Goal: Task Accomplishment & Management: Use online tool/utility

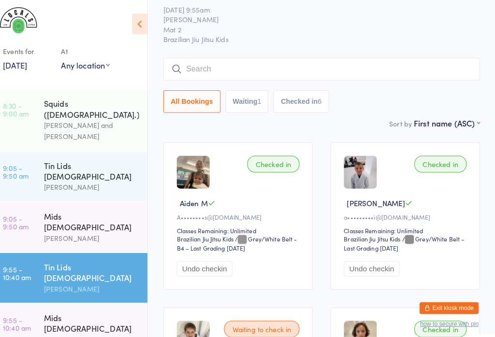
click at [75, 117] on div "[PERSON_NAME] and [PERSON_NAME]" at bounding box center [99, 128] width 93 height 22
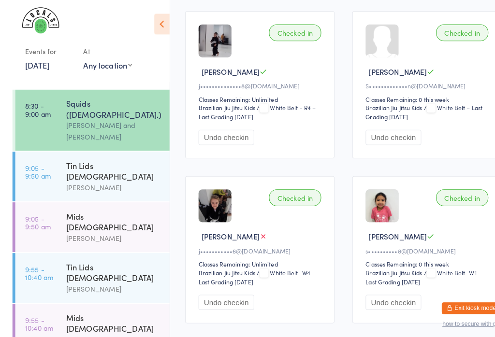
scroll to position [703, 0]
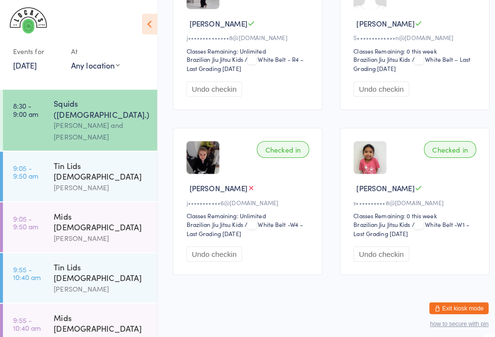
click at [36, 65] on link "[DATE]" at bounding box center [25, 63] width 24 height 11
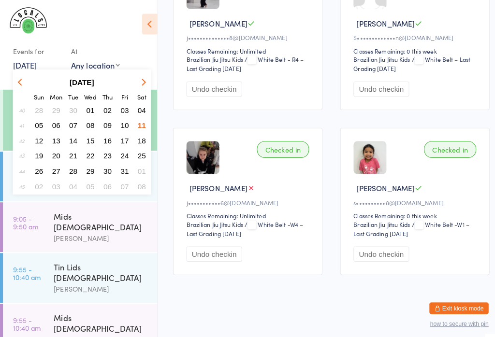
click at [37, 137] on span "12" at bounding box center [38, 138] width 8 height 8
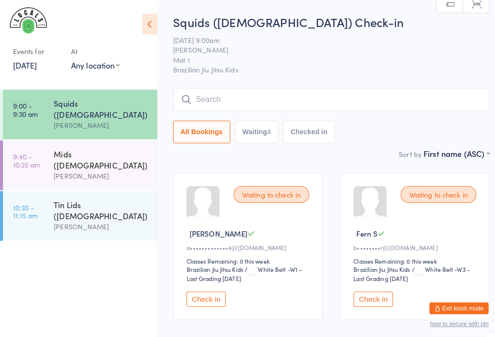
click at [36, 67] on link "[DATE]" at bounding box center [25, 63] width 24 height 11
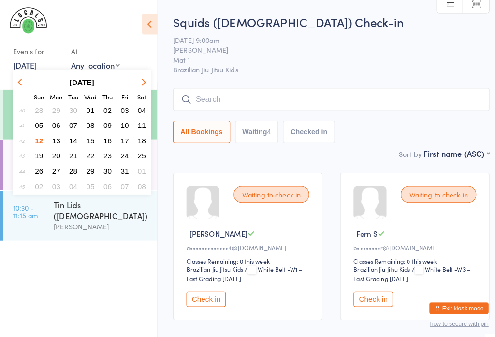
click at [101, 22] on div at bounding box center [73, 23] width 120 height 24
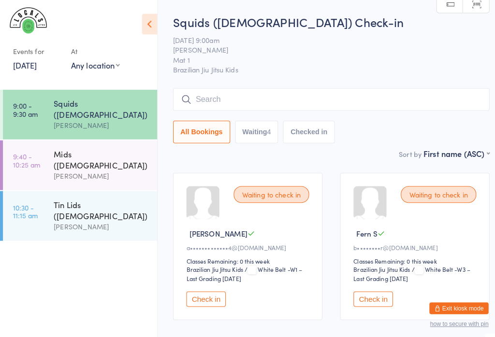
click at [330, 88] on input "search" at bounding box center [325, 97] width 310 height 22
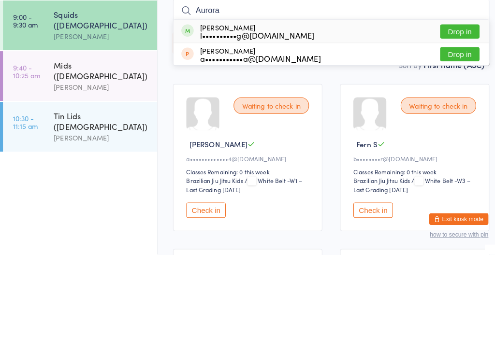
type input "Aurora"
click at [270, 110] on div "Aurora Songsmith l••••••••••g@[DOMAIN_NAME]" at bounding box center [252, 117] width 112 height 15
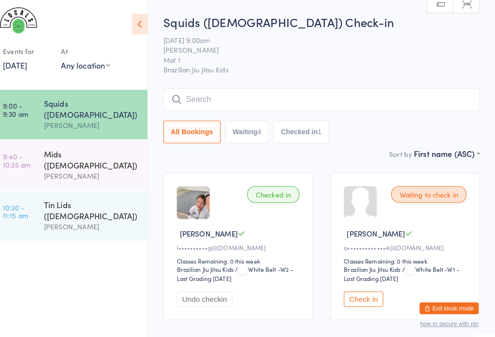
click at [246, 101] on input "search" at bounding box center [325, 97] width 310 height 22
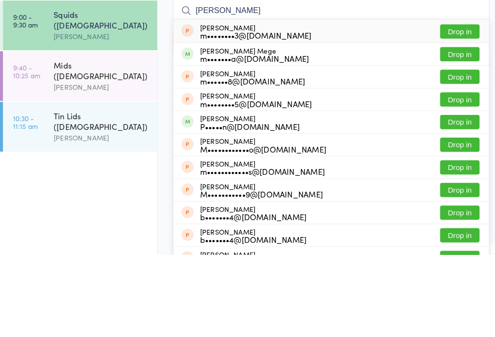
type input "[PERSON_NAME]"
click at [453, 133] on button "Drop in" at bounding box center [450, 140] width 39 height 14
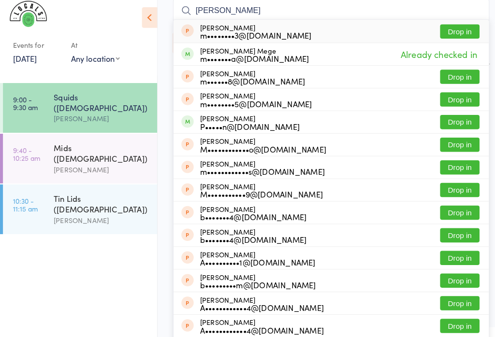
click at [72, 20] on div at bounding box center [73, 23] width 120 height 24
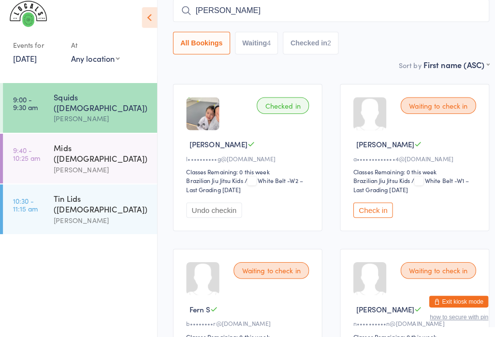
scroll to position [81, 0]
click at [223, 10] on input "[PERSON_NAME]" at bounding box center [325, 16] width 310 height 22
type input "m"
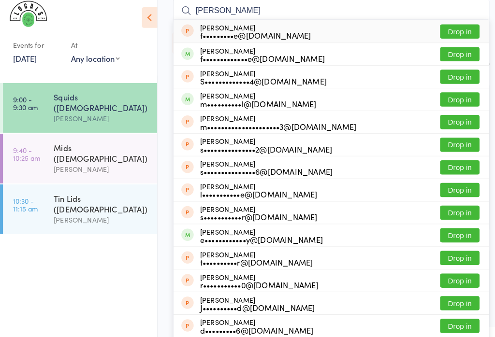
type input "[PERSON_NAME]"
click at [251, 60] on div "f•••••••••••••e@[DOMAIN_NAME]" at bounding box center [257, 64] width 122 height 8
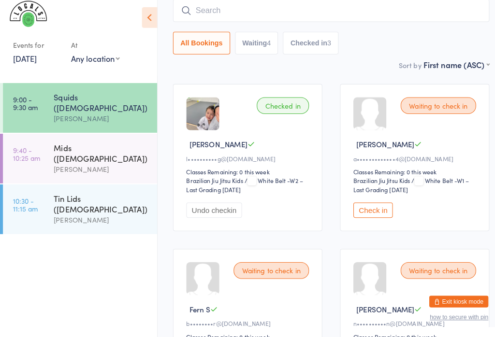
click at [55, 117] on div "[PERSON_NAME]" at bounding box center [99, 122] width 93 height 11
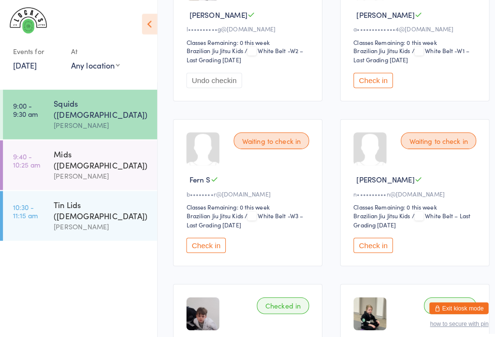
scroll to position [216, 0]
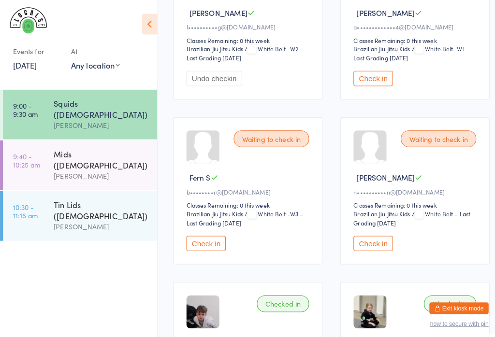
click at [205, 246] on button "Check in" at bounding box center [202, 238] width 39 height 15
click at [210, 241] on button "Check in" at bounding box center [202, 238] width 39 height 15
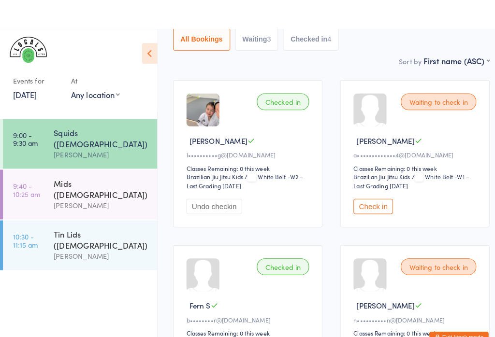
scroll to position [0, 0]
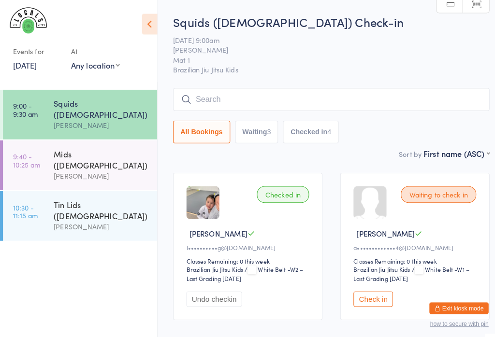
click at [69, 104] on div "Squids ([DEMOGRAPHIC_DATA])" at bounding box center [99, 106] width 93 height 21
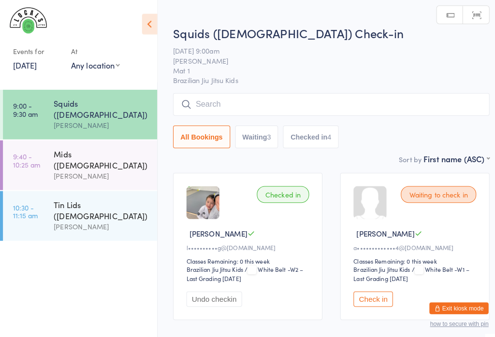
click at [213, 106] on input "search" at bounding box center [325, 102] width 310 height 22
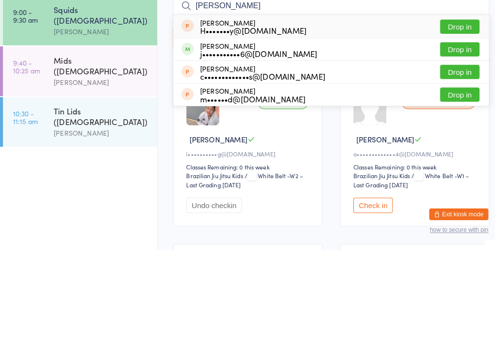
type input "[PERSON_NAME]"
click at [452, 133] on button "Drop in" at bounding box center [450, 140] width 39 height 14
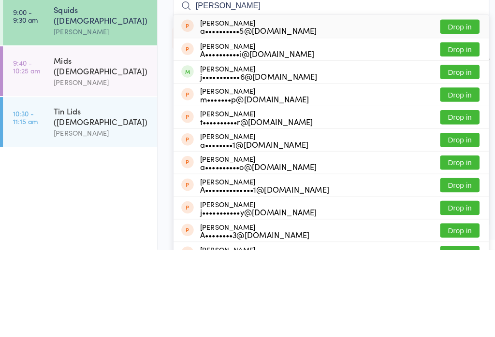
type input "[PERSON_NAME]"
click at [449, 156] on button "Drop in" at bounding box center [450, 163] width 39 height 14
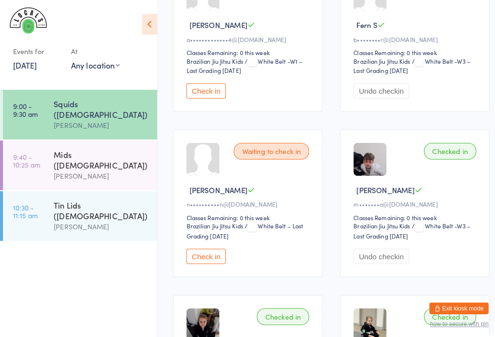
scroll to position [368, 0]
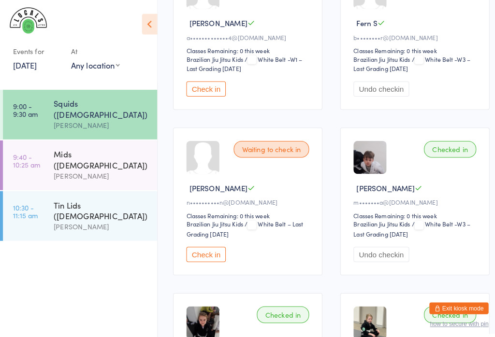
click at [211, 257] on button "Check in" at bounding box center [202, 249] width 39 height 15
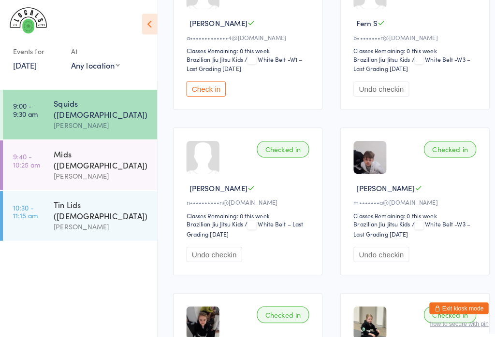
click at [122, 97] on div "Squids ([DEMOGRAPHIC_DATA])" at bounding box center [99, 106] width 93 height 21
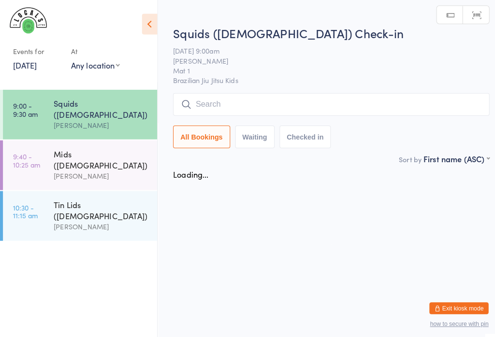
scroll to position [0, 0]
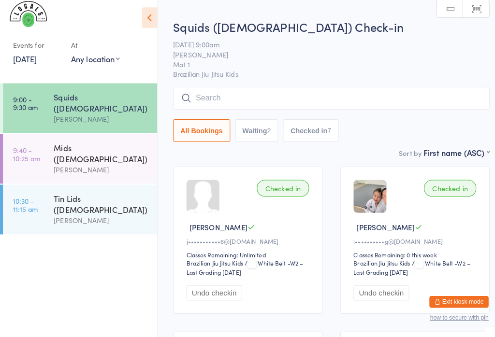
click at [371, 96] on input "search" at bounding box center [325, 102] width 310 height 22
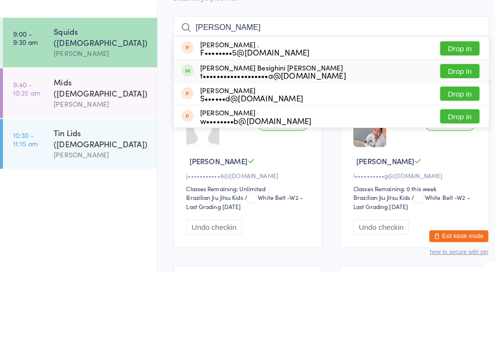
type input "[PERSON_NAME]"
click at [369, 129] on div "[PERSON_NAME] Besighini [PERSON_NAME] t•••••••••••••••••••a@[DOMAIN_NAME] Drop …" at bounding box center [324, 140] width 309 height 22
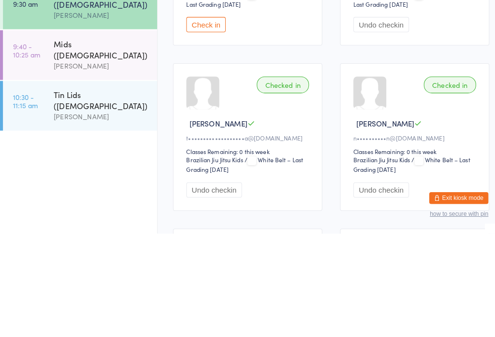
scroll to position [332, 0]
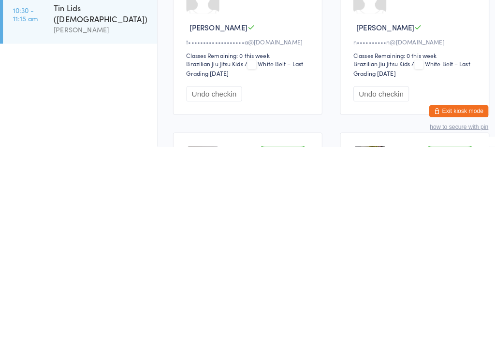
click at [108, 102] on ul "9:00 - 9:30 am Squids ([DEMOGRAPHIC_DATA]) [PERSON_NAME] 9:40 - 10:25 am Mids (…" at bounding box center [77, 212] width 154 height 249
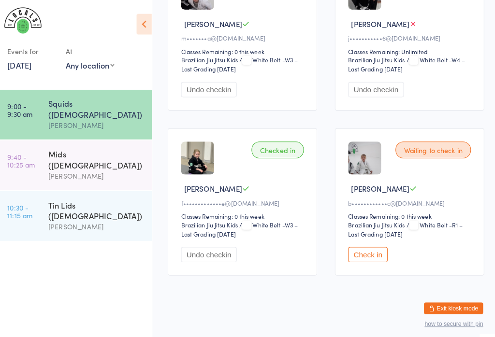
scroll to position [703, 0]
click at [364, 257] on button "Check in" at bounding box center [365, 249] width 39 height 15
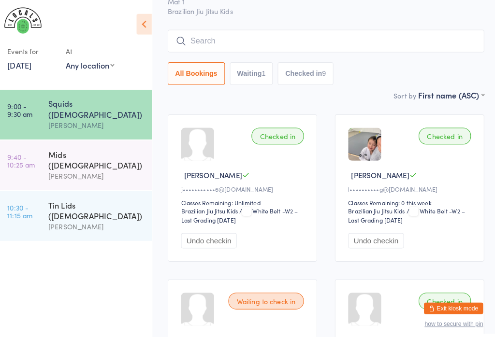
scroll to position [0, 0]
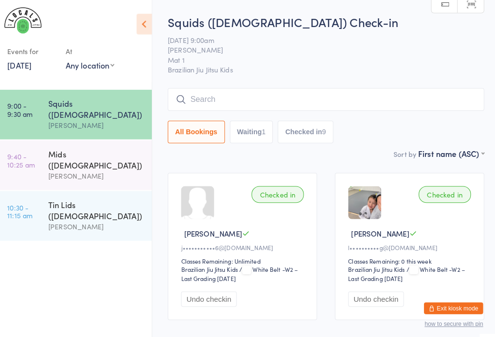
click at [243, 129] on button "Waiting 1" at bounding box center [251, 129] width 43 height 22
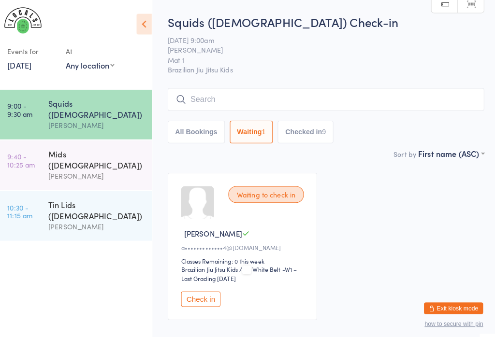
click at [288, 127] on button "Checked in 9" at bounding box center [304, 129] width 55 height 22
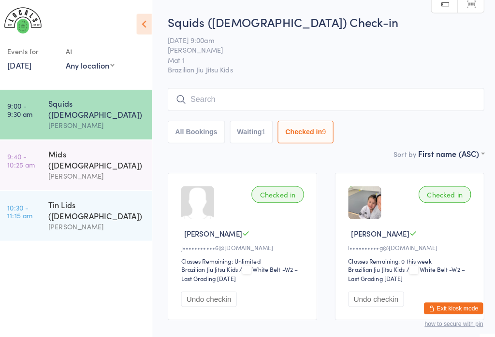
click at [192, 137] on button "All Bookings" at bounding box center [198, 129] width 56 height 22
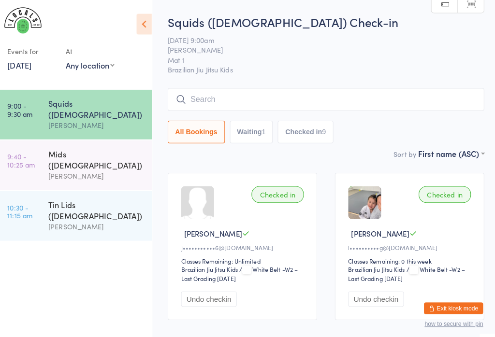
click at [301, 99] on input "search" at bounding box center [325, 97] width 310 height 22
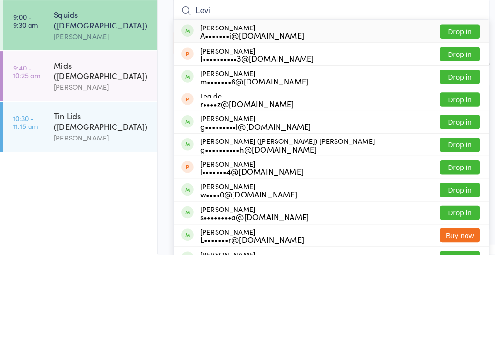
type input "Levi"
click at [457, 156] on button "Drop in" at bounding box center [450, 163] width 39 height 14
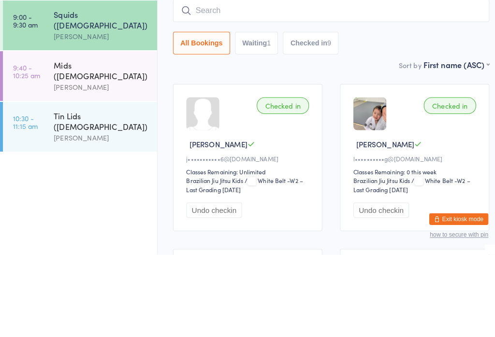
scroll to position [81, 0]
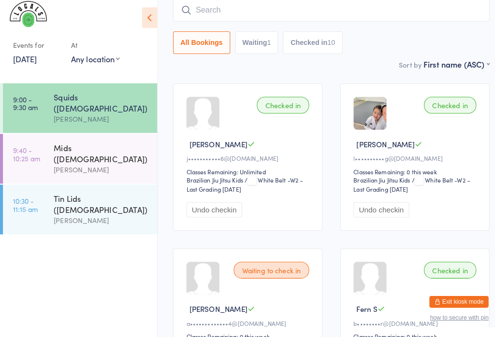
click at [223, 16] on input "search" at bounding box center [325, 16] width 310 height 22
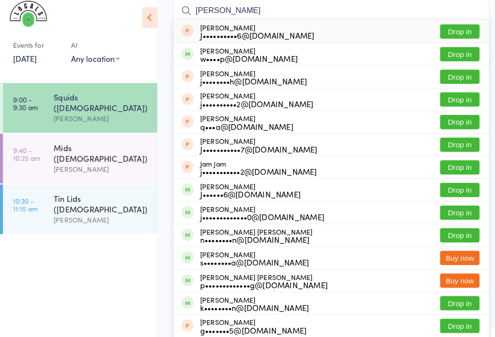
type input "J"
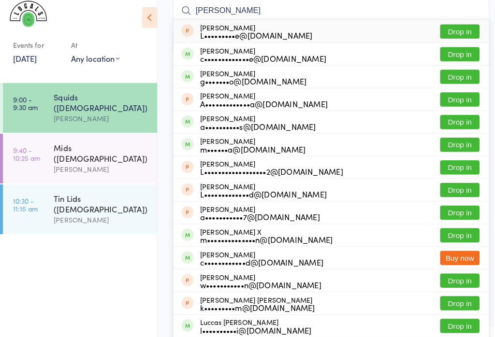
type input "[PERSON_NAME]"
click at [451, 125] on button "Drop in" at bounding box center [450, 126] width 39 height 14
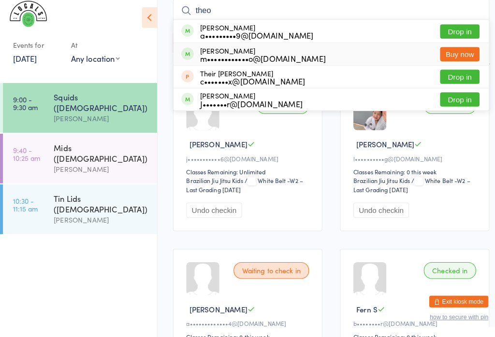
type input "theo"
click at [392, 58] on div "[PERSON_NAME] Hornos m••••••••••••o@[DOMAIN_NAME] Buy now" at bounding box center [324, 60] width 309 height 22
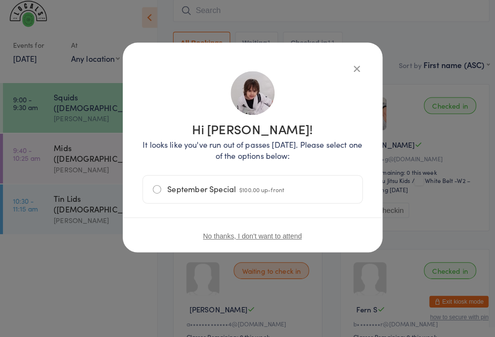
click at [352, 68] on button "button" at bounding box center [350, 74] width 12 height 12
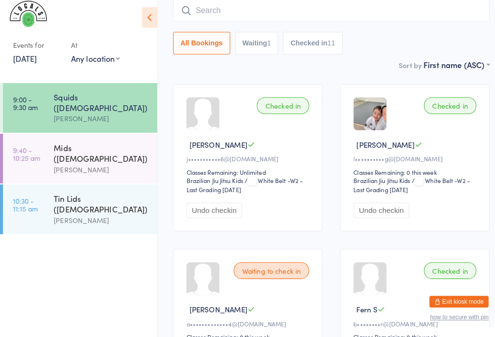
scroll to position [81, 0]
click at [95, 167] on div "[PERSON_NAME]" at bounding box center [99, 172] width 93 height 11
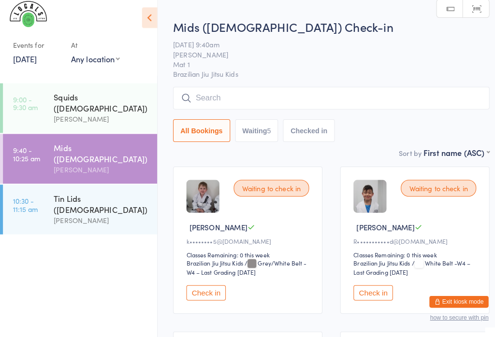
click at [311, 101] on input "search" at bounding box center [325, 102] width 310 height 22
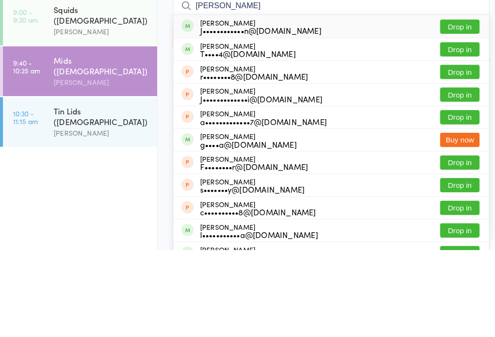
scroll to position [86, 0]
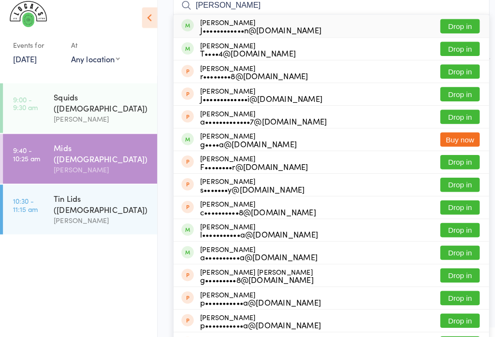
type input "[PERSON_NAME]"
click at [461, 50] on button "Drop in" at bounding box center [450, 54] width 39 height 14
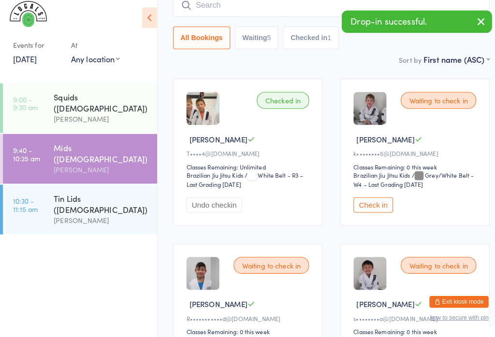
click at [280, 97] on div "Checked in" at bounding box center [277, 105] width 51 height 16
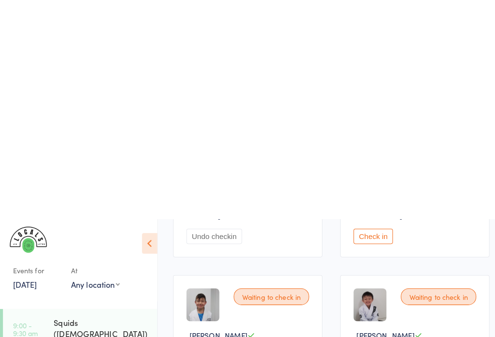
scroll to position [0, 0]
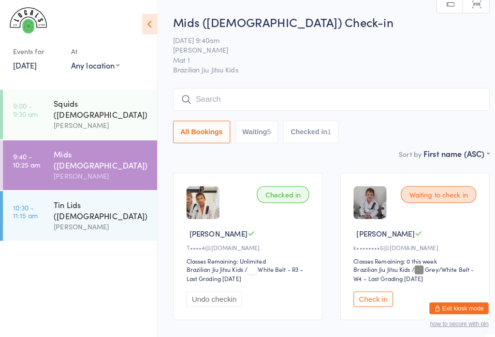
click at [233, 104] on input "search" at bounding box center [325, 97] width 310 height 22
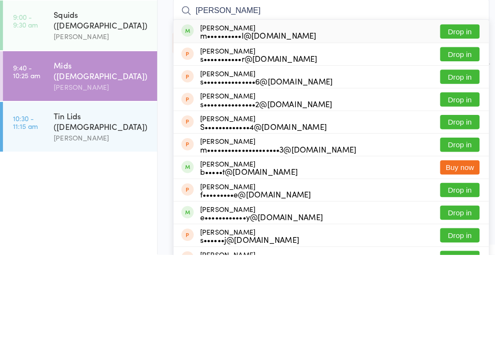
type input "[PERSON_NAME]"
click at [232, 118] on div "m••••••••••l@[DOMAIN_NAME]" at bounding box center [253, 122] width 114 height 8
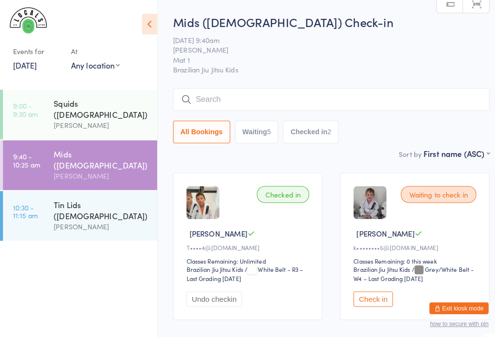
click at [248, 97] on input "search" at bounding box center [325, 97] width 310 height 22
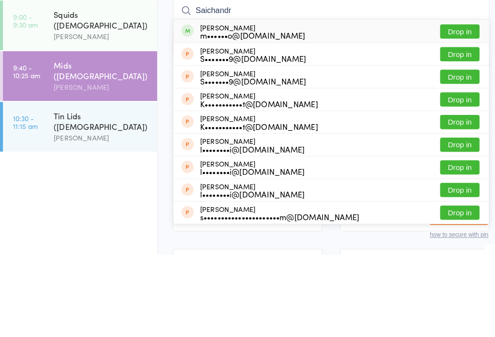
type input "Saichandr"
click at [450, 111] on button "Drop in" at bounding box center [450, 118] width 39 height 14
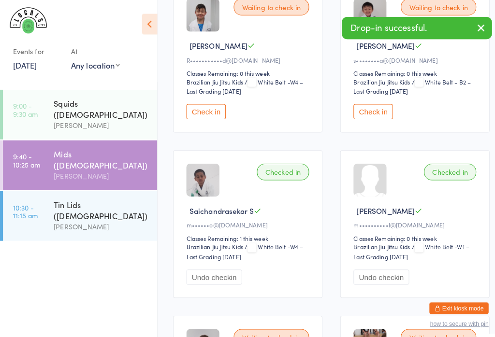
scroll to position [348, 0]
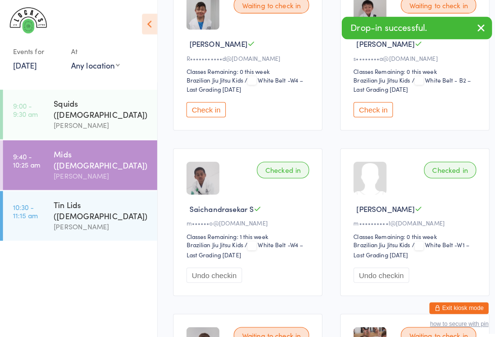
click at [84, 106] on div "Squids ([DEMOGRAPHIC_DATA])" at bounding box center [99, 106] width 93 height 21
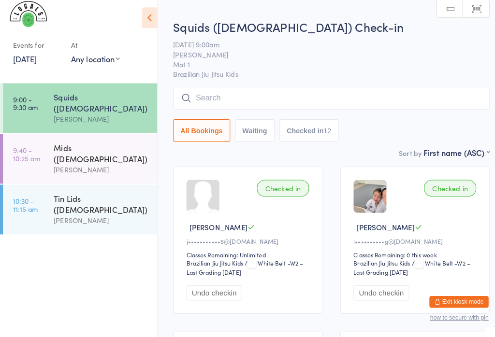
click at [257, 106] on input "search" at bounding box center [325, 102] width 310 height 22
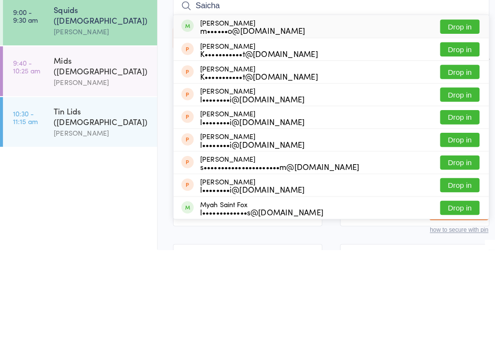
type input "Saicha"
click at [456, 111] on button "Drop in" at bounding box center [450, 118] width 39 height 14
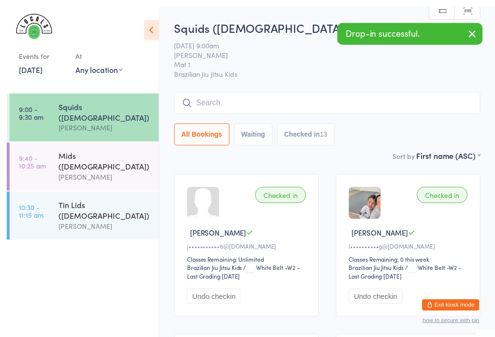
scroll to position [13, 0]
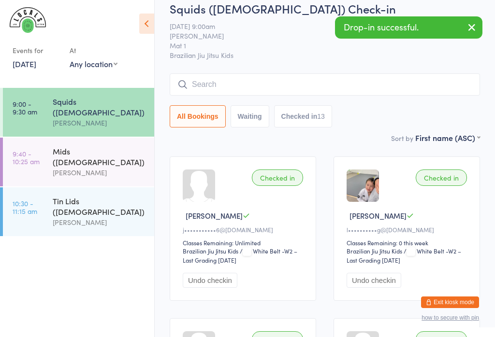
click at [113, 146] on div "Mids ([DEMOGRAPHIC_DATA])" at bounding box center [99, 156] width 93 height 21
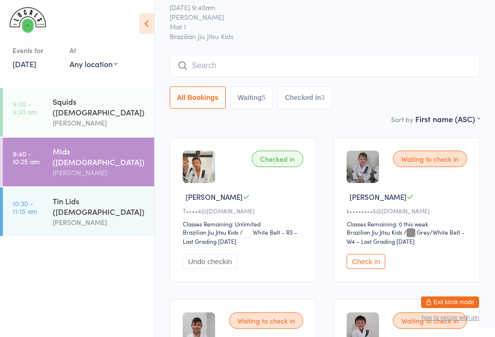
scroll to position [31, 0]
click at [196, 63] on input "search" at bounding box center [325, 66] width 310 height 22
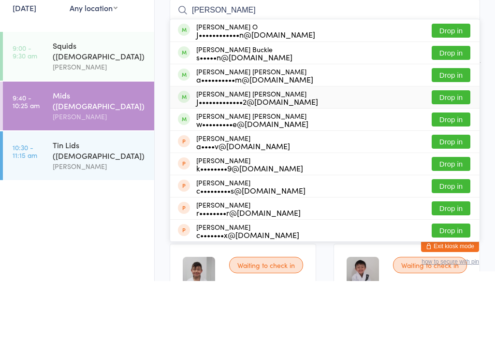
type input "[PERSON_NAME]"
click at [227, 154] on div "J•••••••••••••2@[DOMAIN_NAME]" at bounding box center [257, 158] width 122 height 8
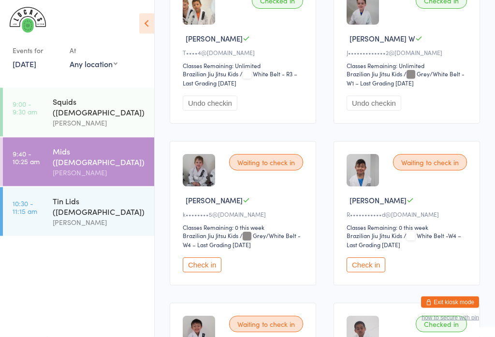
scroll to position [190, 0]
click at [207, 272] on button "Check in" at bounding box center [202, 265] width 39 height 15
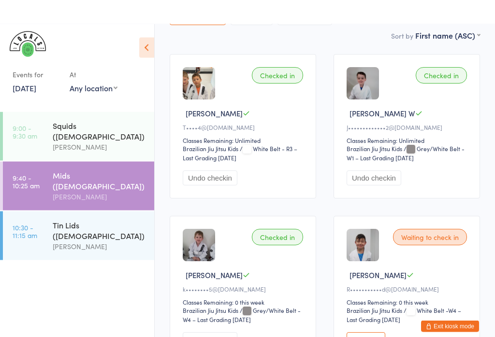
scroll to position [0, 0]
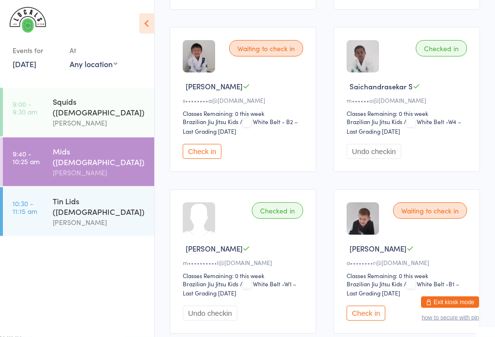
click at [207, 159] on button "Check in" at bounding box center [202, 151] width 39 height 15
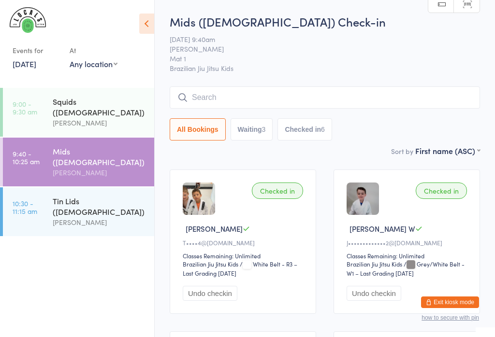
click at [241, 99] on input "search" at bounding box center [325, 97] width 310 height 22
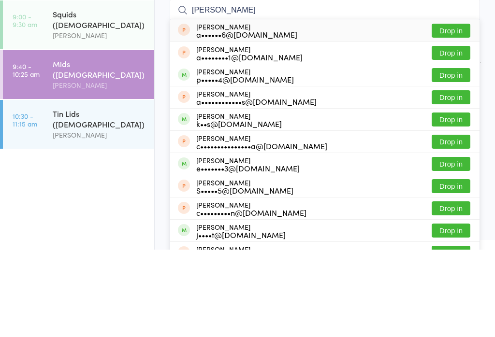
type input "[PERSON_NAME]"
click at [462, 200] on button "Drop in" at bounding box center [450, 207] width 39 height 14
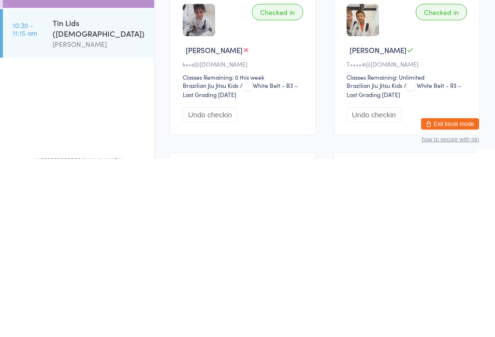
click at [106, 90] on ul "9:00 - 9:30 am Squids ([DEMOGRAPHIC_DATA]) [PERSON_NAME] 9:40 - 10:25 am Mids (…" at bounding box center [77, 212] width 154 height 249
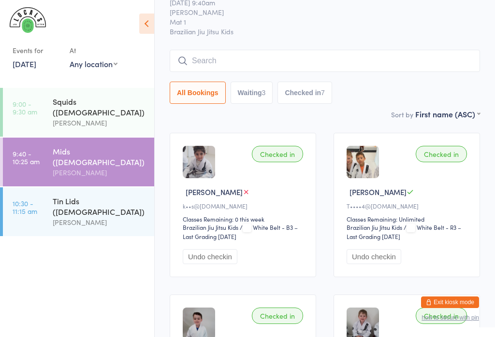
scroll to position [26, 0]
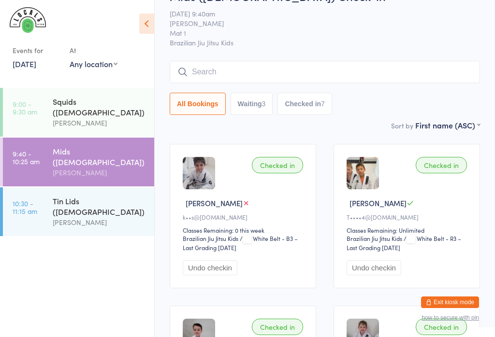
click at [258, 75] on input "search" at bounding box center [325, 72] width 310 height 22
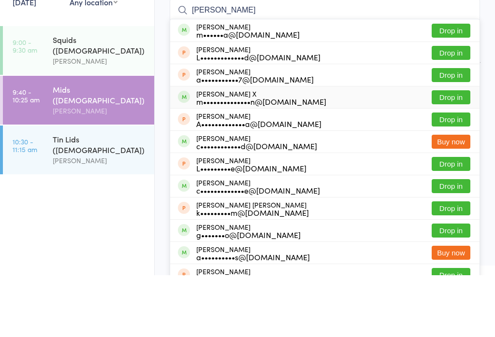
type input "[PERSON_NAME]"
click at [458, 152] on button "Drop in" at bounding box center [450, 159] width 39 height 14
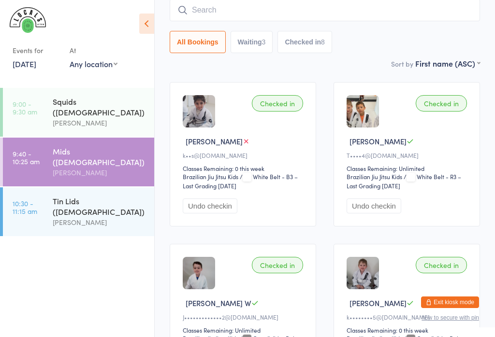
scroll to position [92, 0]
